Goal: Task Accomplishment & Management: Manage account settings

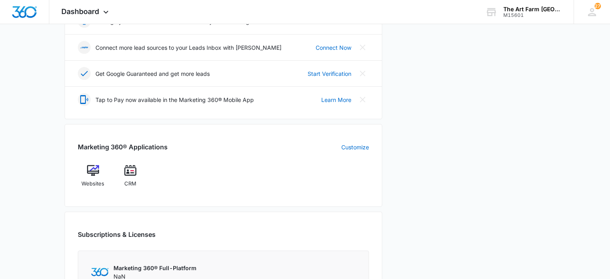
scroll to position [225, 0]
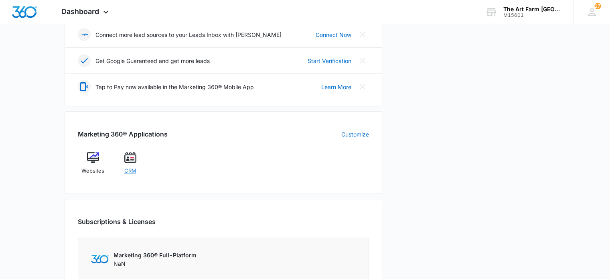
click at [132, 168] on span "CRM" at bounding box center [130, 171] width 12 height 8
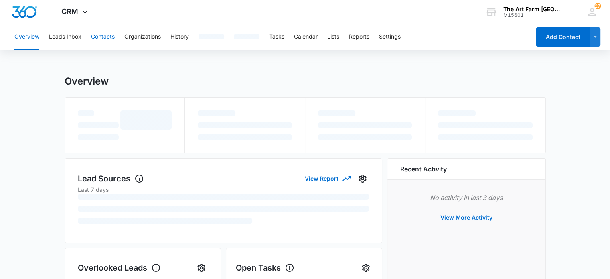
click at [103, 39] on button "Contacts" at bounding box center [103, 37] width 24 height 26
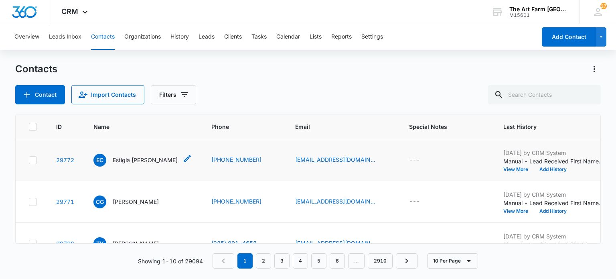
click at [128, 162] on p "Estigia [PERSON_NAME]" at bounding box center [145, 160] width 65 height 8
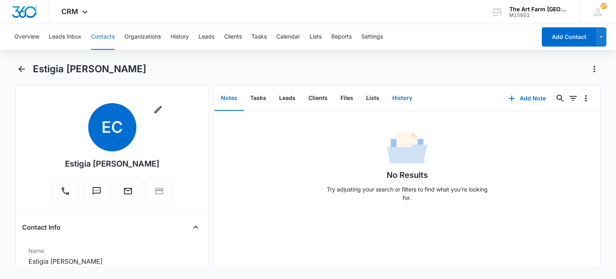
click at [396, 99] on button "History" at bounding box center [402, 98] width 33 height 25
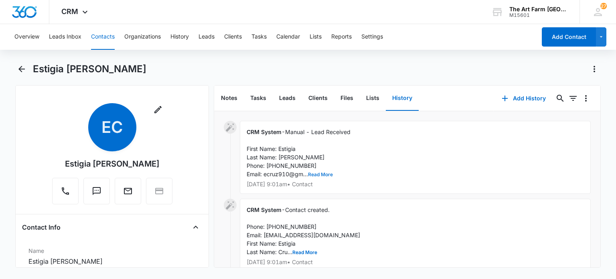
click at [322, 173] on button "Read More" at bounding box center [320, 174] width 25 height 5
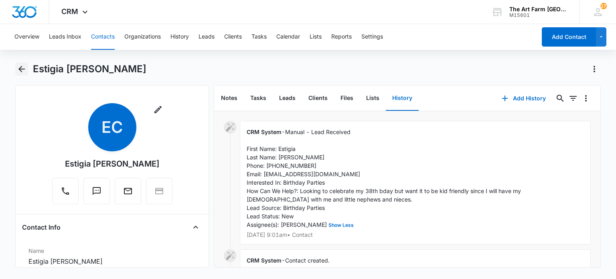
click at [24, 72] on icon "Back" at bounding box center [22, 69] width 10 height 10
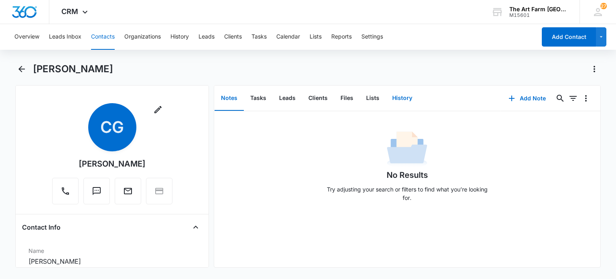
click at [394, 99] on button "History" at bounding box center [402, 98] width 33 height 25
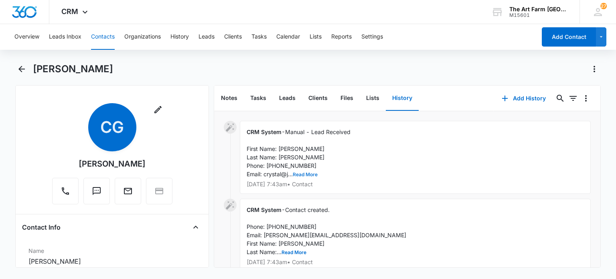
click at [308, 174] on button "Read More" at bounding box center [305, 174] width 25 height 5
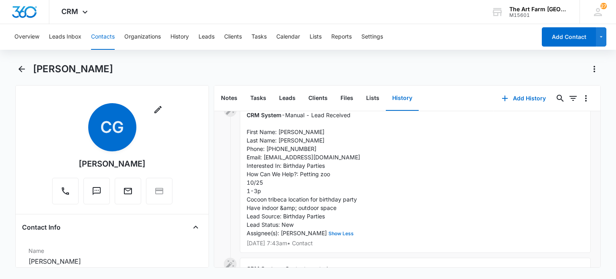
scroll to position [21, 0]
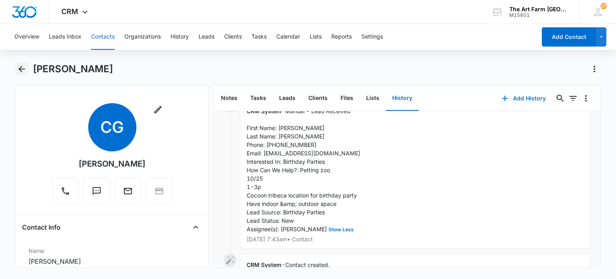
click at [18, 69] on icon "Back" at bounding box center [22, 69] width 10 height 10
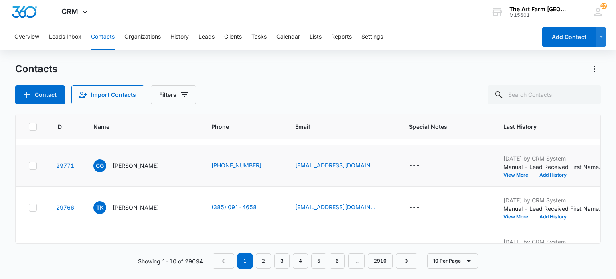
scroll to position [37, 0]
click at [130, 207] on p "[PERSON_NAME]" at bounding box center [136, 207] width 46 height 8
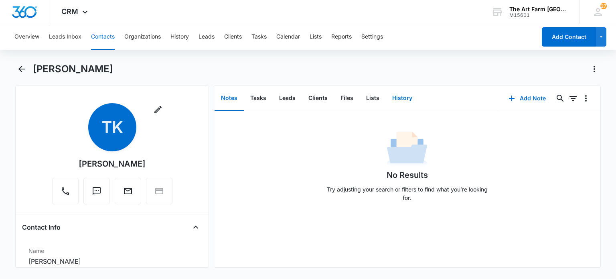
click at [403, 102] on button "History" at bounding box center [402, 98] width 33 height 25
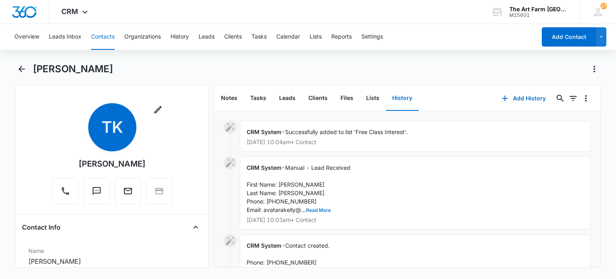
click at [322, 209] on button "Read More" at bounding box center [318, 210] width 25 height 5
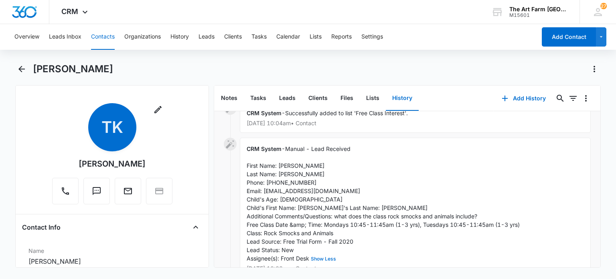
scroll to position [19, 0]
click at [21, 69] on icon "Back" at bounding box center [22, 69] width 10 height 10
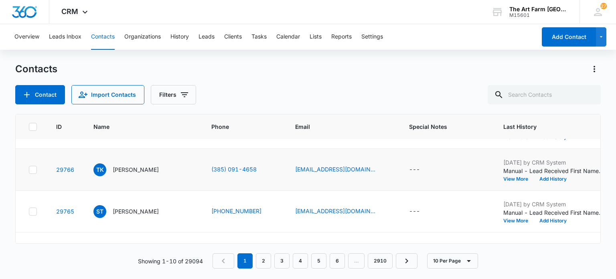
scroll to position [77, 0]
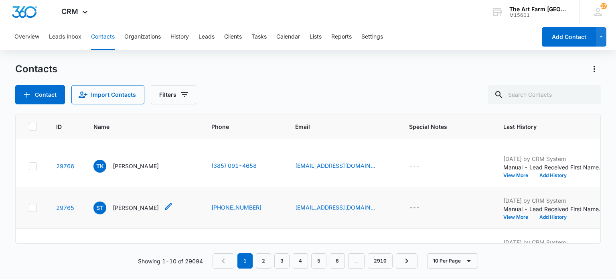
click at [140, 205] on p "[PERSON_NAME]" at bounding box center [136, 207] width 46 height 8
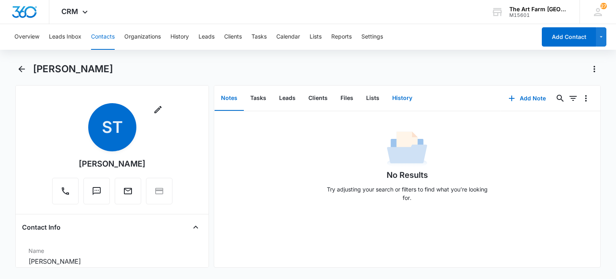
click at [409, 99] on button "History" at bounding box center [402, 98] width 33 height 25
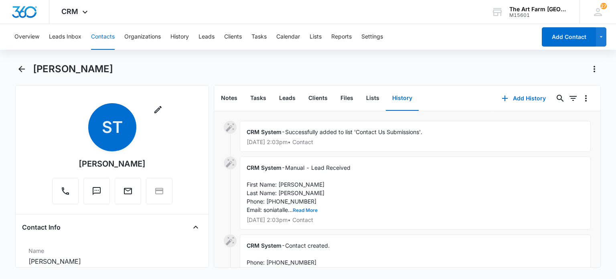
click at [305, 210] on button "Read More" at bounding box center [305, 210] width 25 height 5
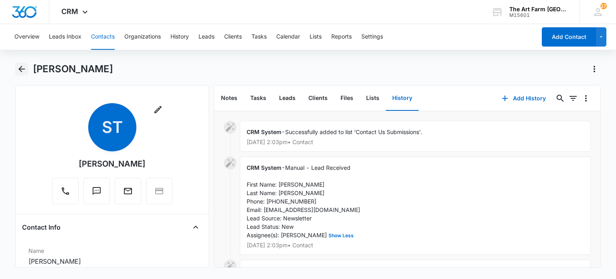
click at [22, 70] on icon "Back" at bounding box center [22, 69] width 10 height 10
